Goal: Obtain resource: Download file/media

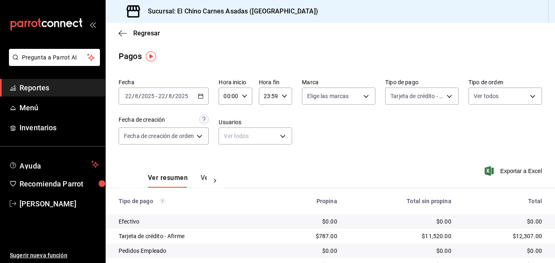
click at [203, 94] on icon "button" at bounding box center [201, 96] width 6 height 6
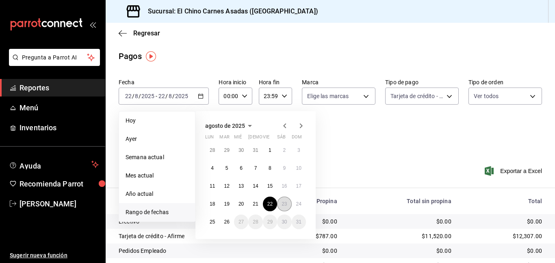
click at [282, 205] on abbr "23" at bounding box center [284, 204] width 5 height 6
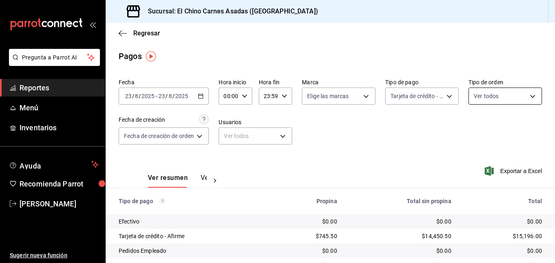
click at [486, 92] on body "Pregunta a Parrot AI Reportes Menú Inventarios Ayuda Recomienda Parrot [PERSON_…" at bounding box center [277, 131] width 555 height 263
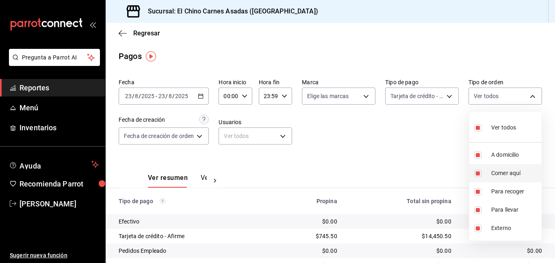
click at [476, 172] on input "checkbox" at bounding box center [477, 173] width 7 height 7
checkbox input "false"
type input "97cbf8b1-65ca-4e3d-86af-5eaa739a991f,9184a79c-109f-4a06-b406-e1ad067f52b1,26f01…"
checkbox input "false"
click at [479, 226] on input "checkbox" at bounding box center [477, 227] width 7 height 7
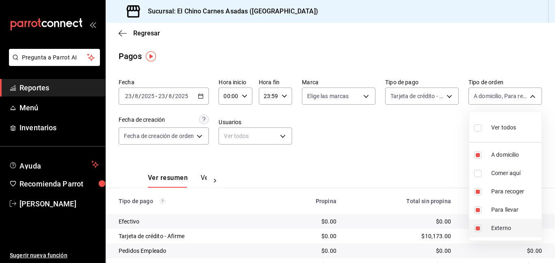
checkbox input "false"
type input "97cbf8b1-65ca-4e3d-86af-5eaa739a991f,9184a79c-109f-4a06-b406-e1ad067f52b1,26f01…"
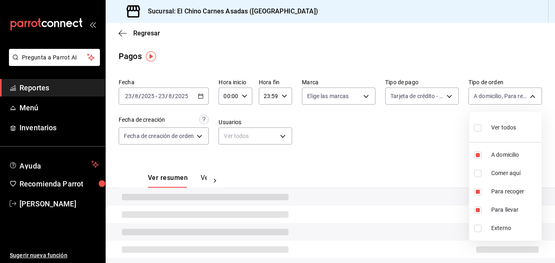
click at [441, 174] on div at bounding box center [277, 131] width 555 height 263
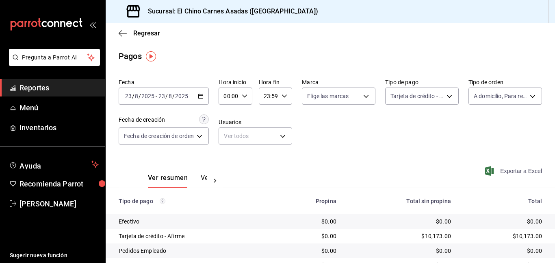
click at [494, 167] on span "Exportar a Excel" at bounding box center [515, 171] width 56 height 10
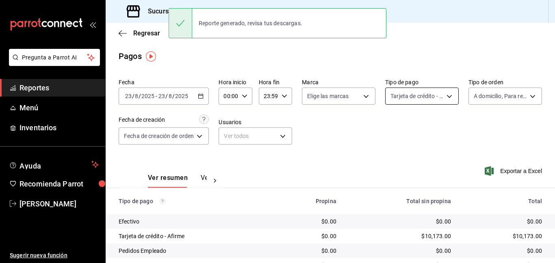
click at [402, 99] on body "Pregunta a Parrot AI Reportes Menú Inventarios Ayuda Recomienda Parrot [PERSON_…" at bounding box center [277, 131] width 555 height 263
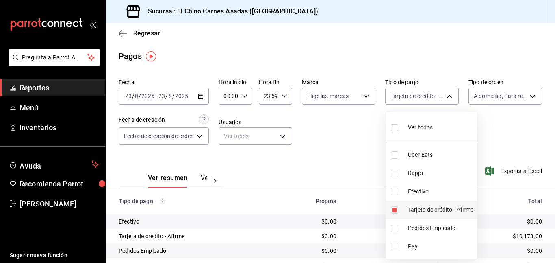
click at [397, 208] on input "checkbox" at bounding box center [394, 209] width 7 height 7
checkbox input "false"
click at [395, 189] on input "checkbox" at bounding box center [394, 191] width 7 height 7
checkbox input "true"
type input "1ec4ab05-2c6d-4a73-bd6f-51d991b2c058"
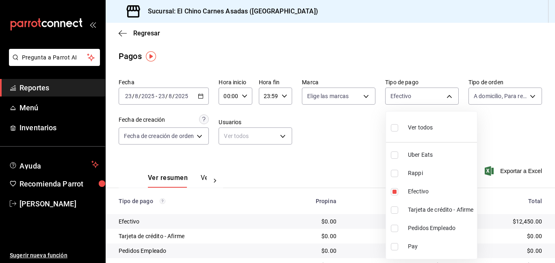
click at [370, 141] on div at bounding box center [277, 131] width 555 height 263
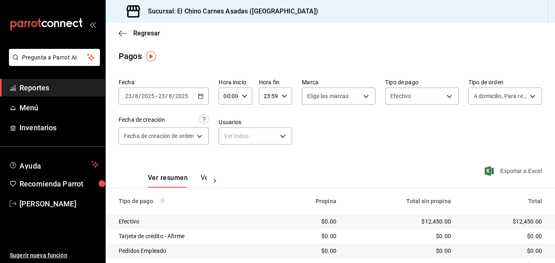
click at [490, 169] on icon "button" at bounding box center [489, 171] width 9 height 10
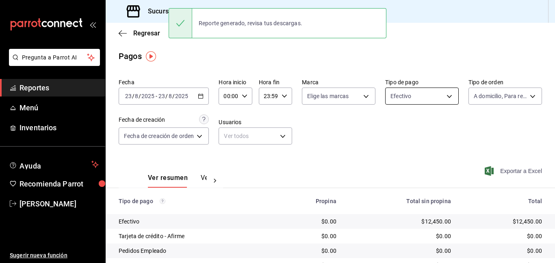
click at [429, 96] on body "Pregunta a Parrot AI Reportes Menú Inventarios Ayuda Recomienda Parrot [PERSON_…" at bounding box center [277, 131] width 555 height 263
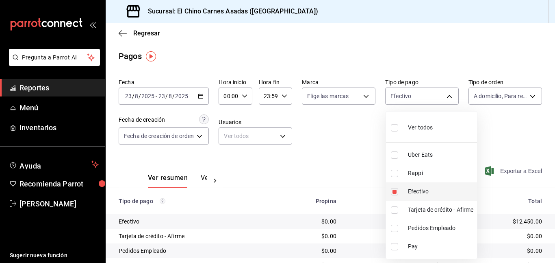
click at [393, 185] on li "Efectivo" at bounding box center [431, 191] width 91 height 18
checkbox input "false"
click at [394, 172] on input "checkbox" at bounding box center [394, 173] width 7 height 7
checkbox input "true"
type input "c4801f15-3c0b-449a-993a-8f6a6652c3e6"
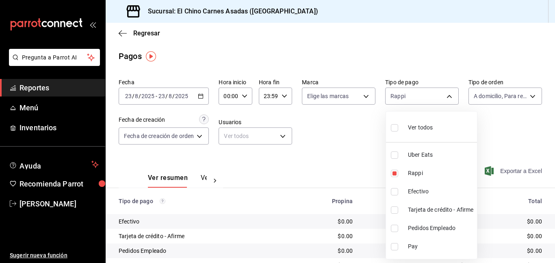
click at [396, 152] on input "checkbox" at bounding box center [394, 154] width 7 height 7
checkbox input "true"
type input "c4801f15-3c0b-449a-993a-8f6a6652c3e6,067e2e58-163f-431b-a29b-4254b34a315f"
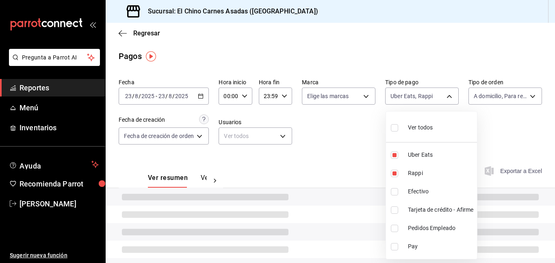
click at [364, 143] on div at bounding box center [277, 131] width 555 height 263
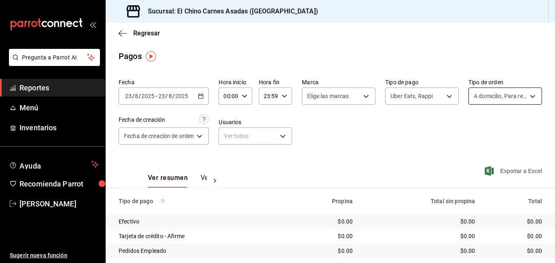
click at [478, 94] on body "Pregunta a Parrot AI Reportes Menú Inventarios Ayuda Recomienda Parrot [PERSON_…" at bounding box center [277, 131] width 555 height 263
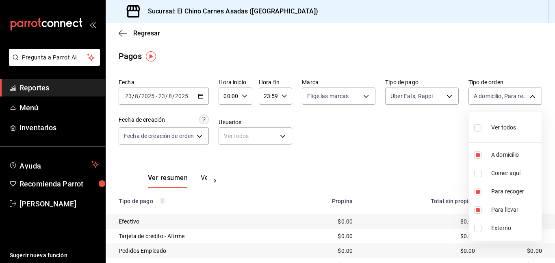
click at [476, 126] on input "checkbox" at bounding box center [477, 127] width 7 height 7
checkbox input "true"
type input "97cbf8b1-65ca-4e3d-86af-5eaa739a991f,85e642e5-1fae-4f46-8d5d-6355efdb8fdd,9184a…"
checkbox input "true"
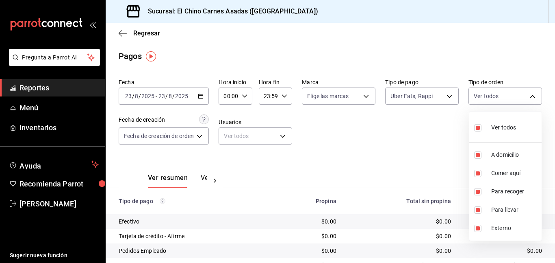
click at [438, 139] on div at bounding box center [277, 131] width 555 height 263
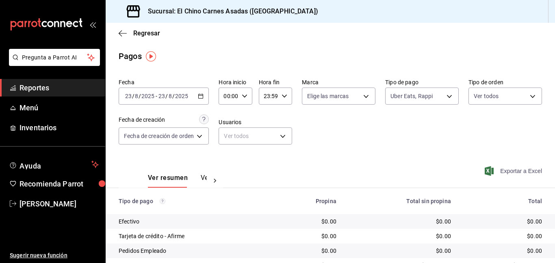
click at [491, 170] on icon "button" at bounding box center [489, 171] width 9 height 10
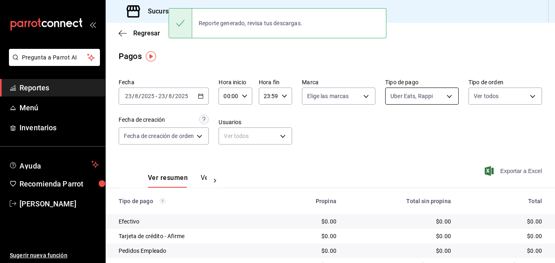
click at [431, 98] on body "Pregunta a Parrot AI Reportes Menú Inventarios Ayuda Recomienda Parrot [PERSON_…" at bounding box center [277, 131] width 555 height 263
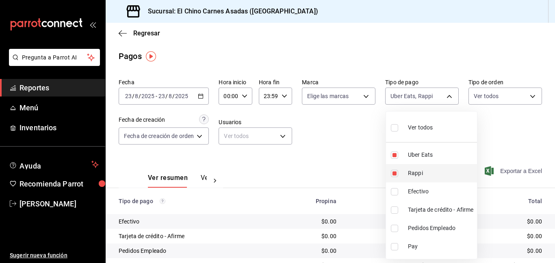
click at [395, 170] on input "checkbox" at bounding box center [394, 173] width 7 height 7
checkbox input "false"
type input "067e2e58-163f-431b-a29b-4254b34a315f"
click at [394, 153] on input "checkbox" at bounding box center [394, 154] width 7 height 7
checkbox input "false"
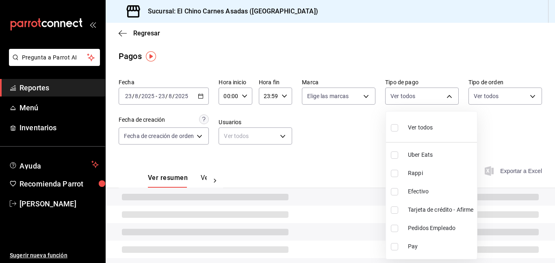
click at [398, 206] on label at bounding box center [396, 209] width 11 height 7
click at [398, 206] on input "checkbox" at bounding box center [394, 209] width 7 height 7
checkbox input "false"
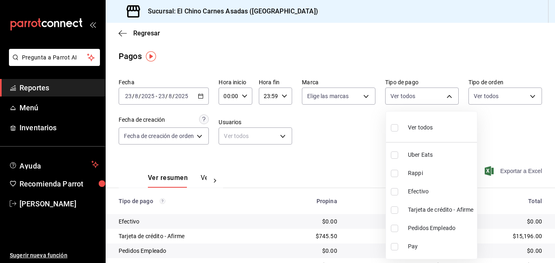
click at [396, 208] on input "checkbox" at bounding box center [394, 209] width 7 height 7
checkbox input "true"
type input "911facc3-db66-4f96-9396-e27ce013f68a"
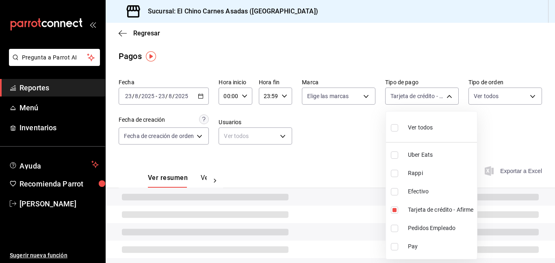
click at [359, 146] on div at bounding box center [277, 131] width 555 height 263
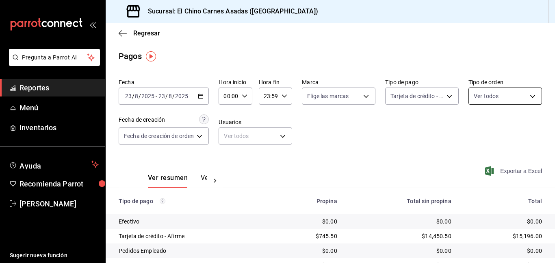
click at [497, 97] on body "Pregunta a Parrot AI Reportes Menú Inventarios Ayuda Recomienda Parrot [PERSON_…" at bounding box center [277, 131] width 555 height 263
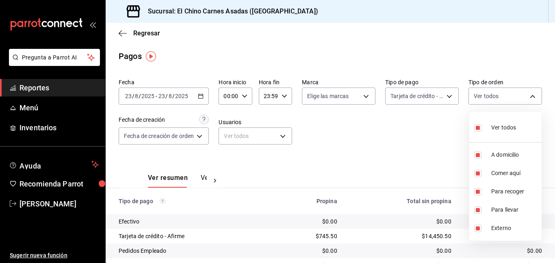
click at [482, 128] on label at bounding box center [479, 128] width 11 height 12
click at [482, 128] on input "checkbox" at bounding box center [477, 127] width 7 height 7
checkbox input "true"
type input "97cbf8b1-65ca-4e3d-86af-5eaa739a991f,85e642e5-1fae-4f46-8d5d-6355efdb8fdd,9184a…"
checkbox input "true"
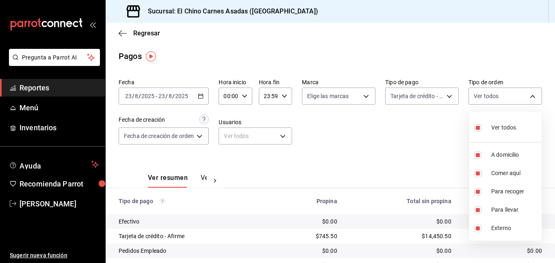
checkbox input "true"
click at [478, 127] on input "checkbox" at bounding box center [477, 127] width 7 height 7
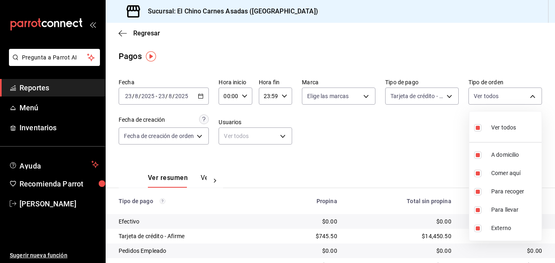
checkbox input "false"
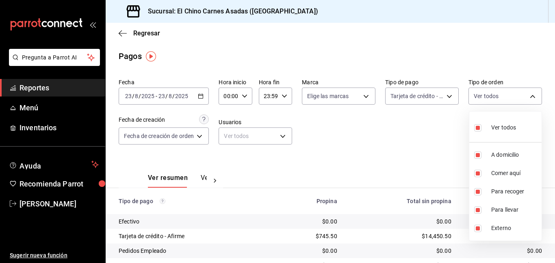
checkbox input "false"
click at [477, 171] on input "checkbox" at bounding box center [477, 173] width 7 height 7
checkbox input "true"
type input "85e642e5-1fae-4f46-8d5d-6355efdb8fdd"
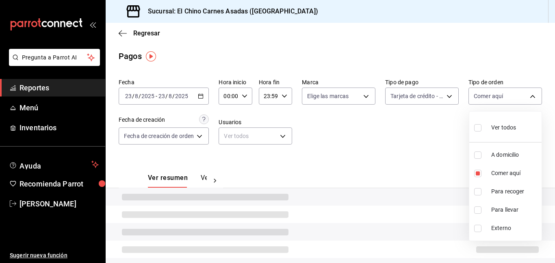
click at [446, 153] on div at bounding box center [277, 131] width 555 height 263
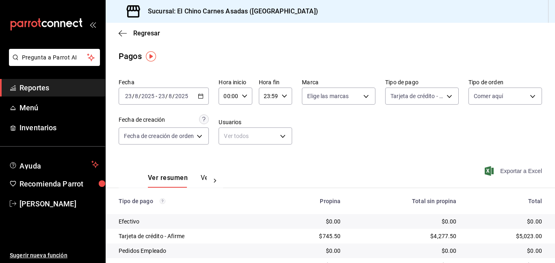
click at [489, 169] on icon "button" at bounding box center [489, 171] width 9 height 10
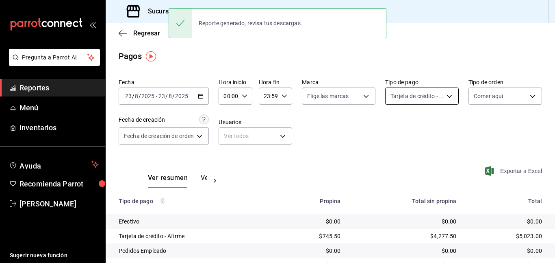
click at [439, 95] on body "Pregunta a Parrot AI Reportes Menú Inventarios Ayuda Recomienda Parrot [PERSON_…" at bounding box center [277, 131] width 555 height 263
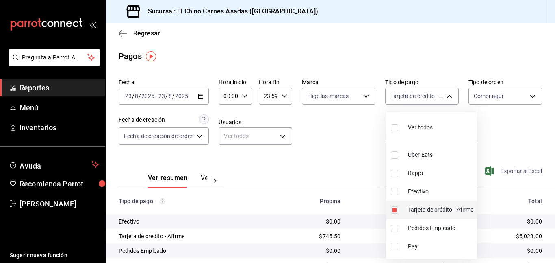
click at [397, 208] on input "checkbox" at bounding box center [394, 209] width 7 height 7
checkbox input "false"
click at [396, 188] on input "checkbox" at bounding box center [394, 191] width 7 height 7
checkbox input "true"
click at [498, 146] on div at bounding box center [277, 131] width 555 height 263
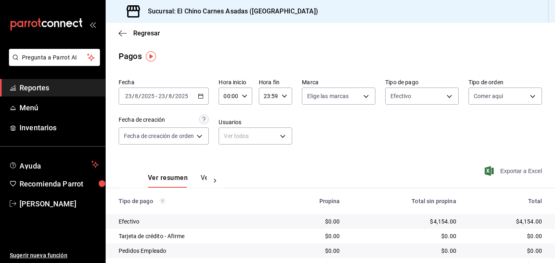
click at [495, 168] on span "Exportar a Excel" at bounding box center [515, 171] width 56 height 10
click at [407, 92] on body "Pregunta a Parrot AI Reportes Menú Inventarios Ayuda Recomienda Parrot [PERSON_…" at bounding box center [277, 131] width 555 height 263
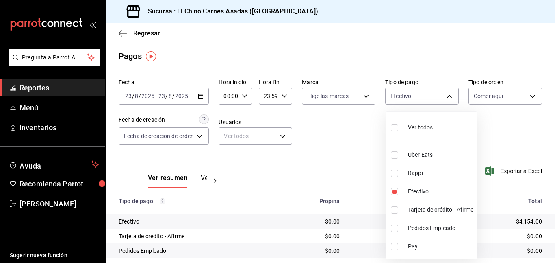
click at [412, 124] on span "Ver todos" at bounding box center [420, 127] width 25 height 9
type input "067e2e58-163f-431b-a29b-4254b34a315f,c4801f15-3c0b-449a-993a-8f6a6652c3e6,1ec4a…"
checkbox input "true"
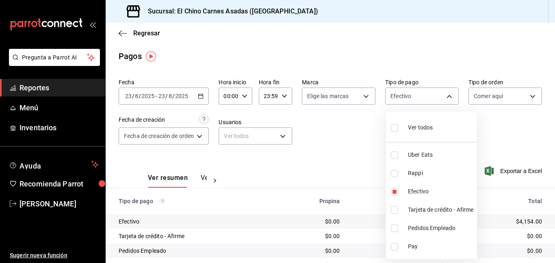
checkbox input "true"
click at [345, 119] on div at bounding box center [277, 131] width 555 height 263
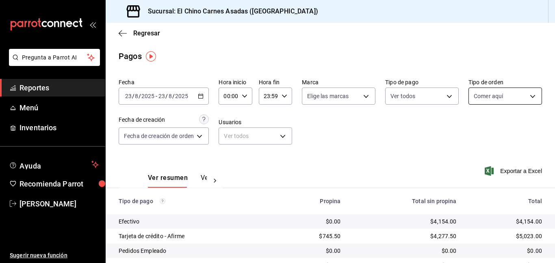
click at [478, 93] on body "Pregunta a Parrot AI Reportes Menú Inventarios Ayuda Recomienda Parrot [PERSON_…" at bounding box center [277, 131] width 555 height 263
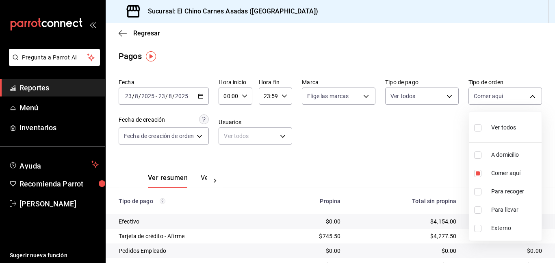
click at [475, 129] on input "checkbox" at bounding box center [477, 127] width 7 height 7
checkbox input "true"
type input "97cbf8b1-65ca-4e3d-86af-5eaa739a991f,85e642e5-1fae-4f46-8d5d-6355efdb8fdd,9184a…"
checkbox input "true"
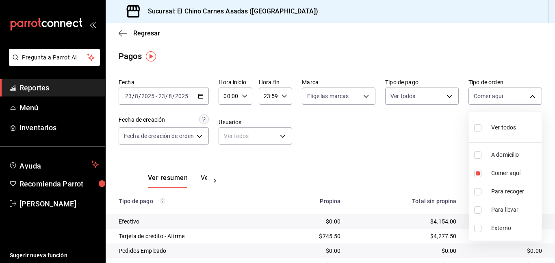
checkbox input "true"
click at [407, 139] on div at bounding box center [277, 131] width 555 height 263
